Goal: Task Accomplishment & Management: Manage account settings

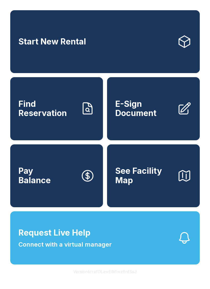
click at [55, 116] on span "Find Reservation" at bounding box center [47, 109] width 58 height 19
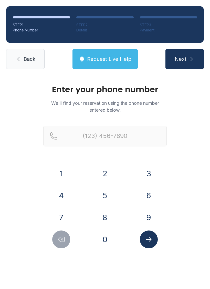
click at [151, 171] on button "3" at bounding box center [149, 174] width 18 height 18
click at [110, 171] on button "2" at bounding box center [105, 174] width 18 height 18
click at [64, 170] on button "1" at bounding box center [61, 174] width 18 height 18
click at [150, 212] on button "9" at bounding box center [149, 218] width 18 height 18
click at [65, 172] on button "1" at bounding box center [61, 174] width 18 height 18
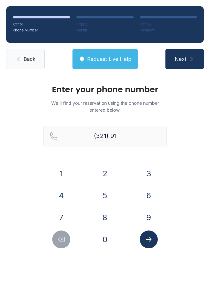
click at [57, 193] on button "4" at bounding box center [61, 196] width 18 height 18
click at [105, 191] on button "5" at bounding box center [105, 196] width 18 height 18
click at [57, 193] on button "4" at bounding box center [61, 196] width 18 height 18
click at [59, 162] on div "(321) 914-54" at bounding box center [105, 144] width 123 height 37
click at [106, 237] on button "0" at bounding box center [105, 240] width 18 height 18
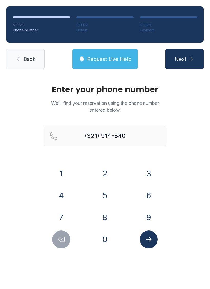
click at [65, 236] on icon "Delete number" at bounding box center [61, 240] width 8 height 8
click at [65, 171] on button "1" at bounding box center [61, 174] width 18 height 18
click at [104, 238] on button "0" at bounding box center [105, 240] width 18 height 18
type input "[PHONE_NUMBER]"
click at [147, 237] on icon "Submit lookup form" at bounding box center [149, 240] width 8 height 8
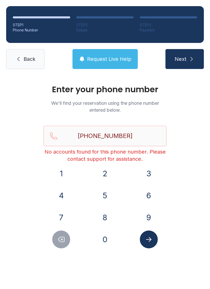
click at [104, 51] on button "Request Live Help" at bounding box center [104, 59] width 65 height 20
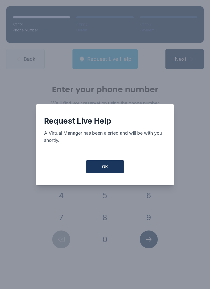
click at [106, 164] on button "OK" at bounding box center [105, 166] width 38 height 13
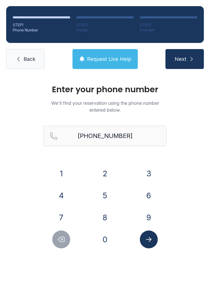
click at [29, 59] on span "Back" at bounding box center [30, 59] width 12 height 7
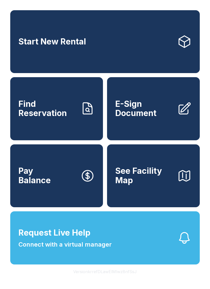
click at [59, 112] on span "Find Reservation" at bounding box center [47, 109] width 58 height 19
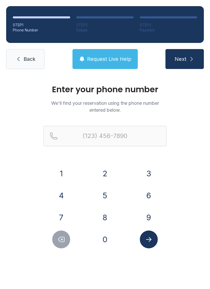
click at [31, 57] on span "Back" at bounding box center [30, 59] width 12 height 7
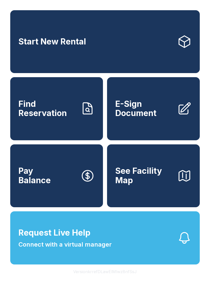
click at [59, 117] on span "Find Reservation" at bounding box center [47, 109] width 58 height 19
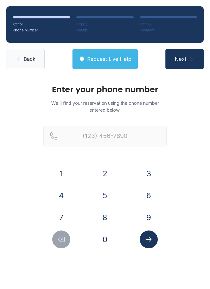
click at [148, 167] on button "3" at bounding box center [149, 174] width 18 height 18
click at [104, 169] on button "2" at bounding box center [105, 174] width 18 height 18
click at [63, 171] on button "1" at bounding box center [61, 174] width 18 height 18
click at [147, 214] on button "9" at bounding box center [149, 218] width 18 height 18
click at [69, 170] on button "1" at bounding box center [61, 174] width 18 height 18
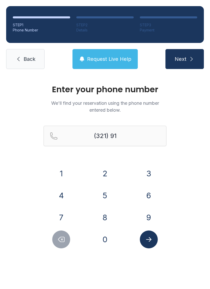
click at [58, 194] on button "4" at bounding box center [61, 196] width 18 height 18
click at [110, 197] on button "5" at bounding box center [105, 196] width 18 height 18
click at [65, 196] on button "4" at bounding box center [61, 196] width 18 height 18
click at [56, 169] on button "1" at bounding box center [61, 174] width 18 height 18
click at [101, 238] on button "0" at bounding box center [105, 240] width 18 height 18
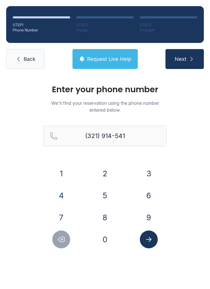
type input "[PHONE_NUMBER]"
click at [150, 236] on icon "Submit lookup form" at bounding box center [149, 240] width 8 height 8
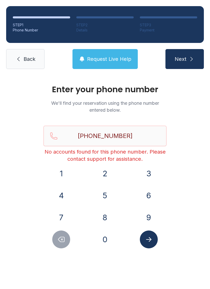
click at [35, 58] on span "Back" at bounding box center [30, 59] width 12 height 7
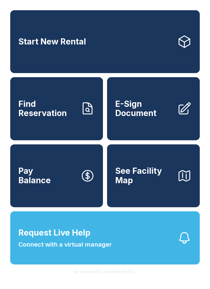
click at [93, 43] on link "Start New Rental" at bounding box center [104, 41] width 189 height 63
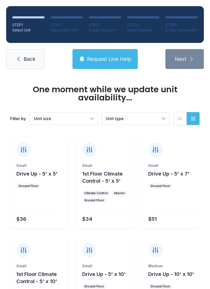
click at [26, 64] on link "Back" at bounding box center [25, 59] width 38 height 20
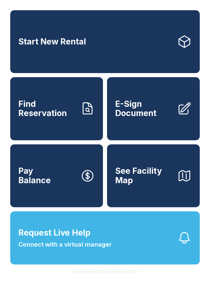
click at [64, 239] on span "Request Live Help" at bounding box center [54, 233] width 72 height 12
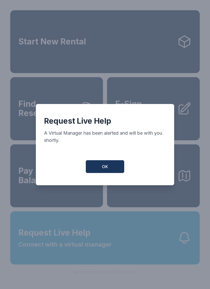
click at [105, 168] on span "OK" at bounding box center [105, 167] width 6 height 6
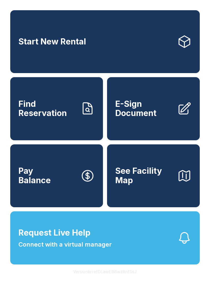
click at [179, 245] on icon "button" at bounding box center [184, 238] width 14 height 14
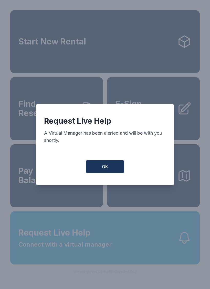
click at [113, 164] on button "OK" at bounding box center [105, 166] width 38 height 13
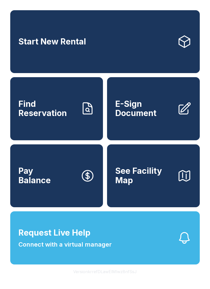
click at [44, 182] on span "Pay Balance" at bounding box center [34, 176] width 32 height 19
